Goal: Transaction & Acquisition: Book appointment/travel/reservation

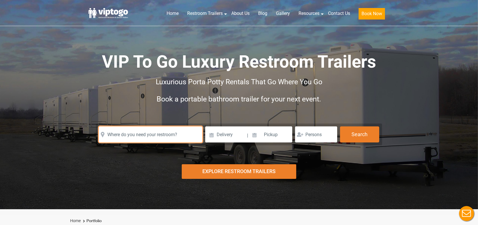
click at [119, 132] on input "text" at bounding box center [151, 134] width 104 height 16
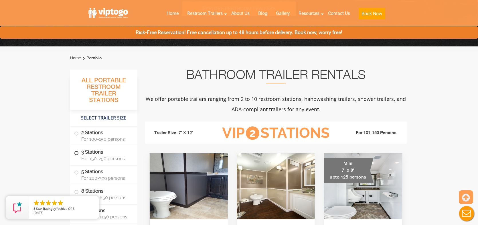
scroll to position [172, 0]
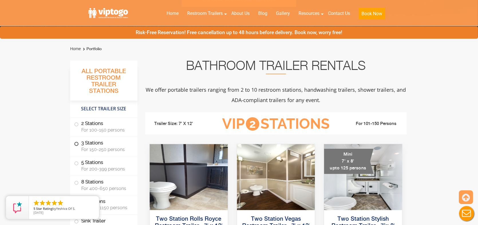
click at [97, 147] on span "For 150-250 persons" at bounding box center [105, 149] width 49 height 5
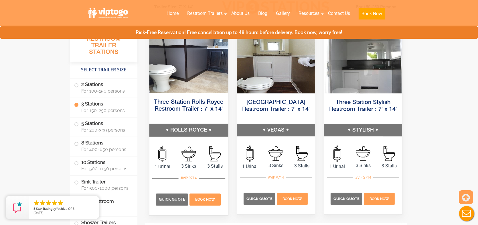
scroll to position [668, 0]
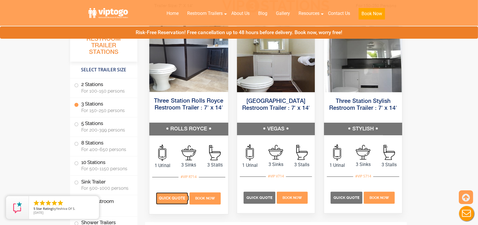
click at [174, 197] on span "Quick Quote" at bounding box center [172, 198] width 26 height 4
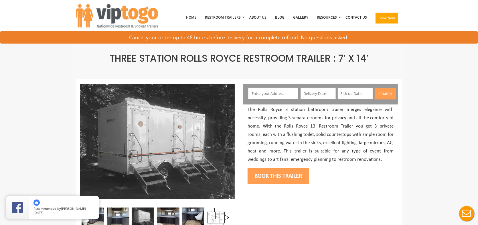
click at [270, 91] on input "text" at bounding box center [273, 93] width 50 height 11
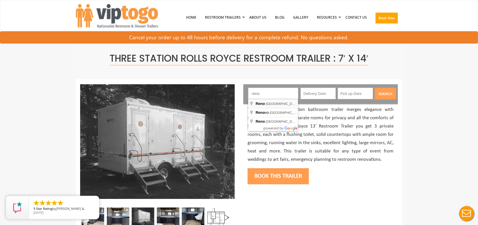
type input "Reno, NV, USA"
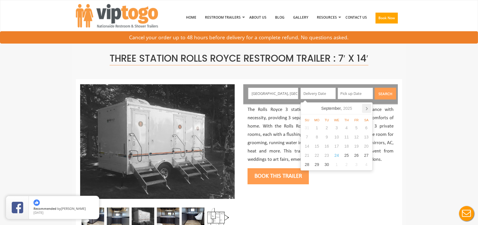
click at [367, 106] on icon at bounding box center [366, 108] width 9 height 9
click at [356, 157] on div "24" at bounding box center [357, 155] width 10 height 9
click at [327, 97] on input "10/24/2025" at bounding box center [318, 93] width 35 height 11
click at [367, 109] on icon at bounding box center [366, 108] width 1 height 3
click at [317, 165] on div "24" at bounding box center [317, 164] width 10 height 9
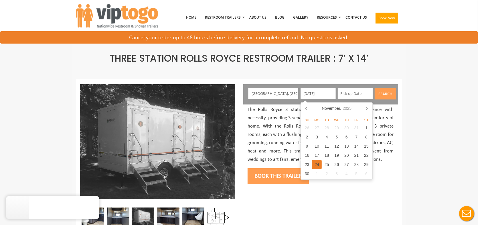
type input "11/24/2025"
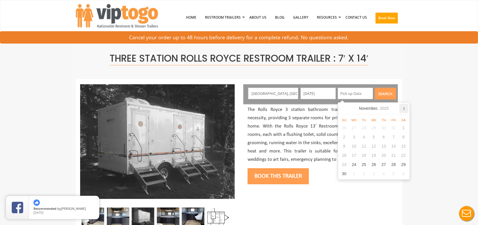
click at [404, 109] on icon at bounding box center [404, 108] width 9 height 9
click at [366, 156] on div "23" at bounding box center [364, 155] width 10 height 9
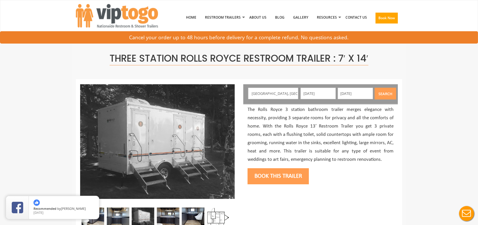
click at [382, 94] on button "Search" at bounding box center [385, 94] width 21 height 12
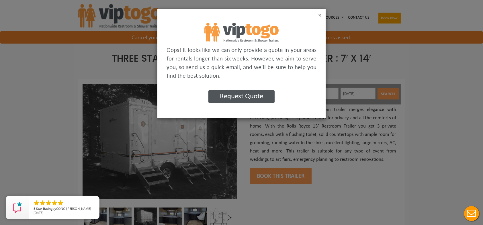
click at [321, 14] on button "×" at bounding box center [319, 16] width 3 height 6
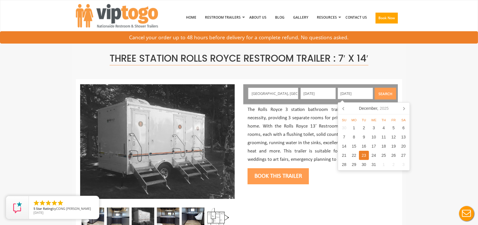
click at [360, 94] on input "12/23/2025" at bounding box center [355, 93] width 35 height 11
click at [403, 109] on icon at bounding box center [404, 108] width 9 height 9
click at [393, 155] on div "23" at bounding box center [394, 155] width 10 height 9
type input "01/23/2026"
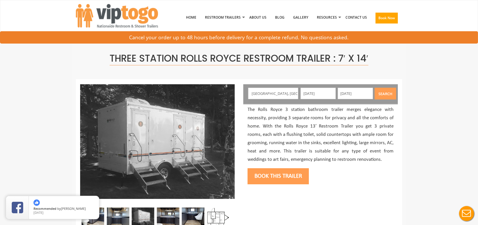
click at [387, 91] on button "Search" at bounding box center [385, 94] width 21 height 12
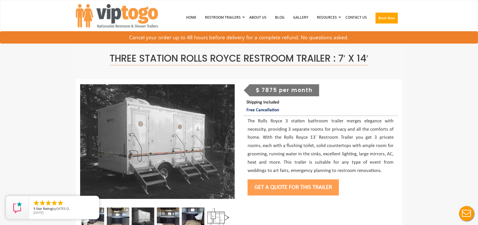
click at [283, 191] on button "Get a Quote for this Trailer" at bounding box center [293, 187] width 91 height 16
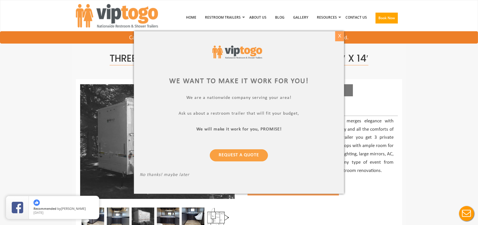
click at [340, 36] on div "X" at bounding box center [340, 36] width 9 height 10
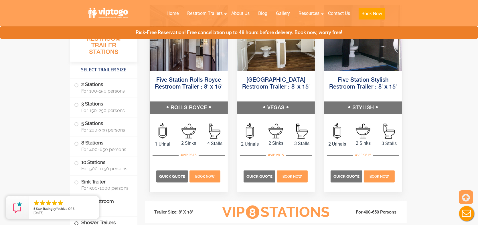
click at [118, 221] on label "Shower Trailers" at bounding box center [103, 223] width 59 height 12
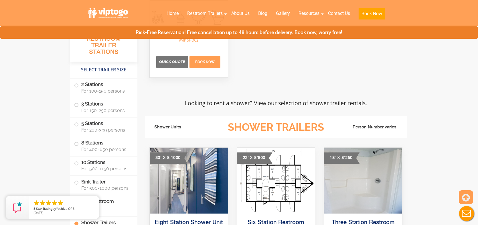
scroll to position [2150, 0]
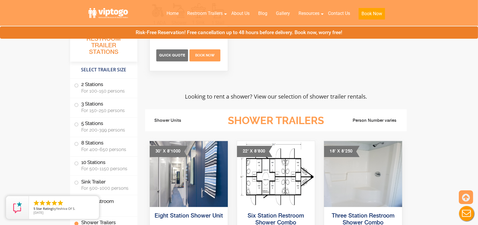
click at [107, 207] on label "ADA Restroom Trailers" at bounding box center [103, 204] width 59 height 19
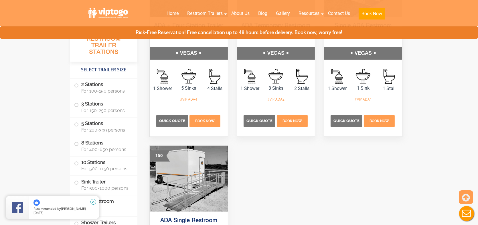
click at [96, 200] on icon "close" at bounding box center [94, 202] width 6 height 6
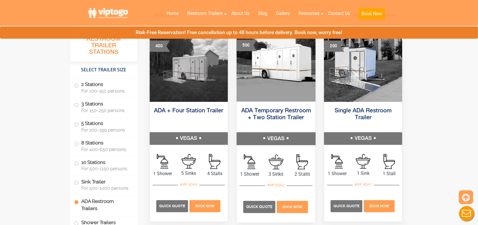
scroll to position [1871, 0]
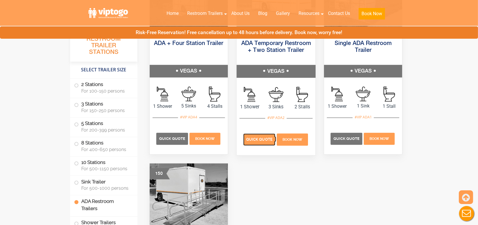
click at [258, 139] on span "Quick Quote" at bounding box center [259, 139] width 26 height 4
